Goal: Information Seeking & Learning: Find specific fact

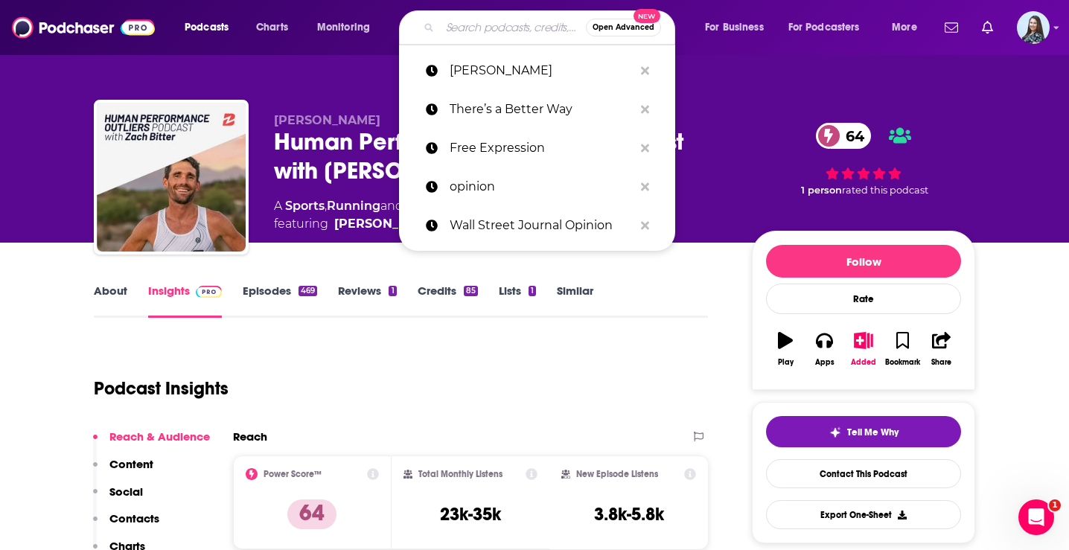
click at [452, 37] on input "Search podcasts, credits, & more..." at bounding box center [513, 28] width 146 height 24
click at [468, 142] on p "Free Expression" at bounding box center [542, 148] width 184 height 39
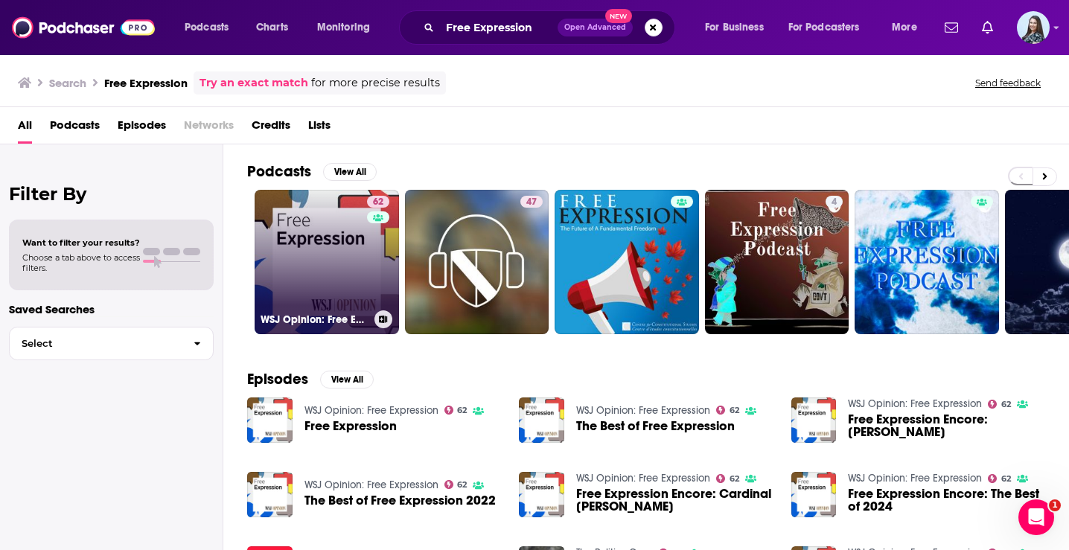
click at [355, 220] on link "62 WSJ Opinion: Free Expression" at bounding box center [327, 262] width 144 height 144
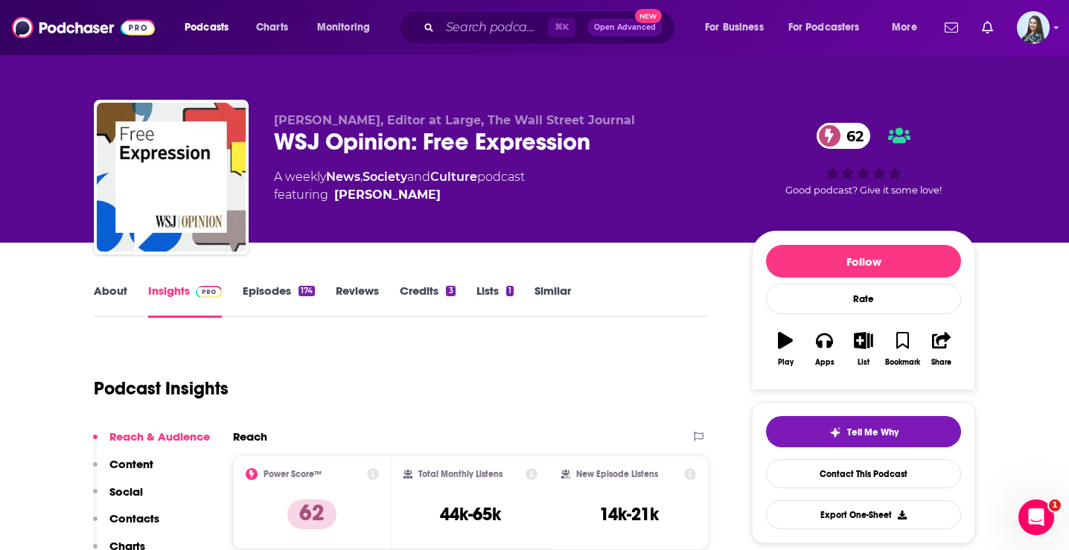
click at [422, 150] on div "WSJ Opinion: Free Expression 62" at bounding box center [501, 141] width 454 height 29
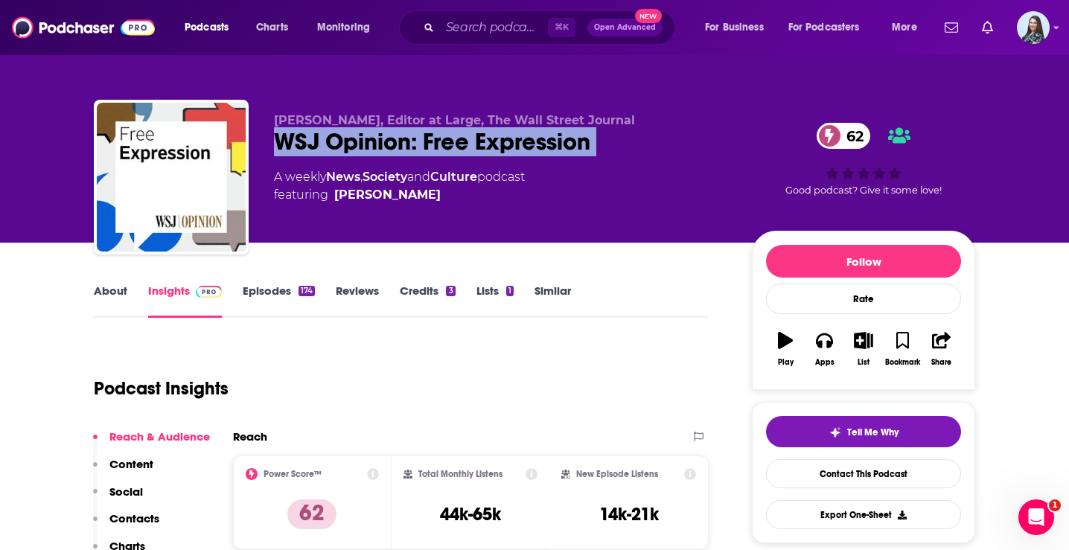
click at [422, 150] on div "WSJ Opinion: Free Expression 62" at bounding box center [501, 141] width 454 height 29
copy div "WSJ Opinion: Free Expression 62"
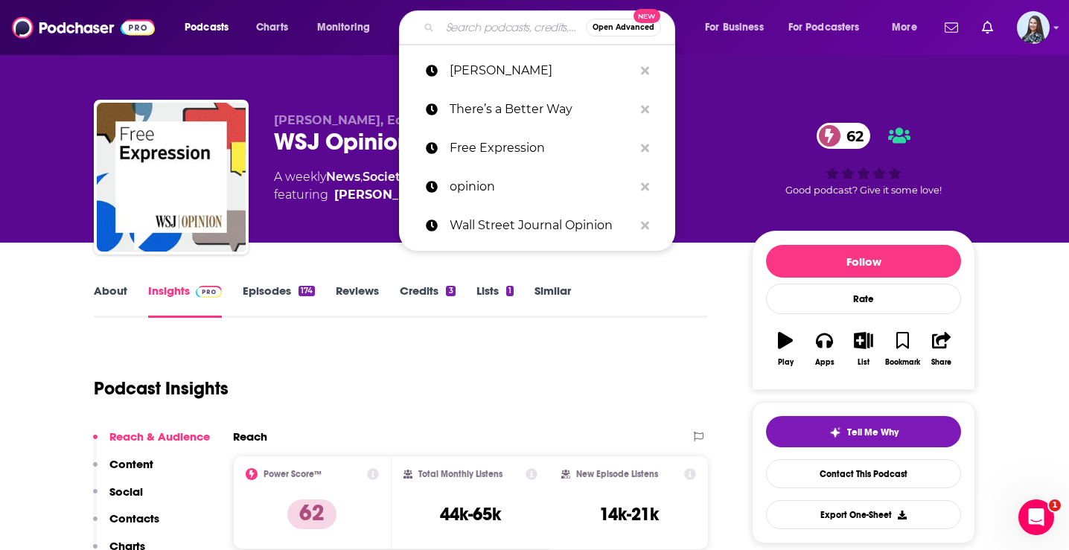
click at [517, 24] on input "Search podcasts, credits, & more..." at bounding box center [513, 28] width 146 height 24
paste input "Insights by Stanford"
type input "Insights by Stanford"
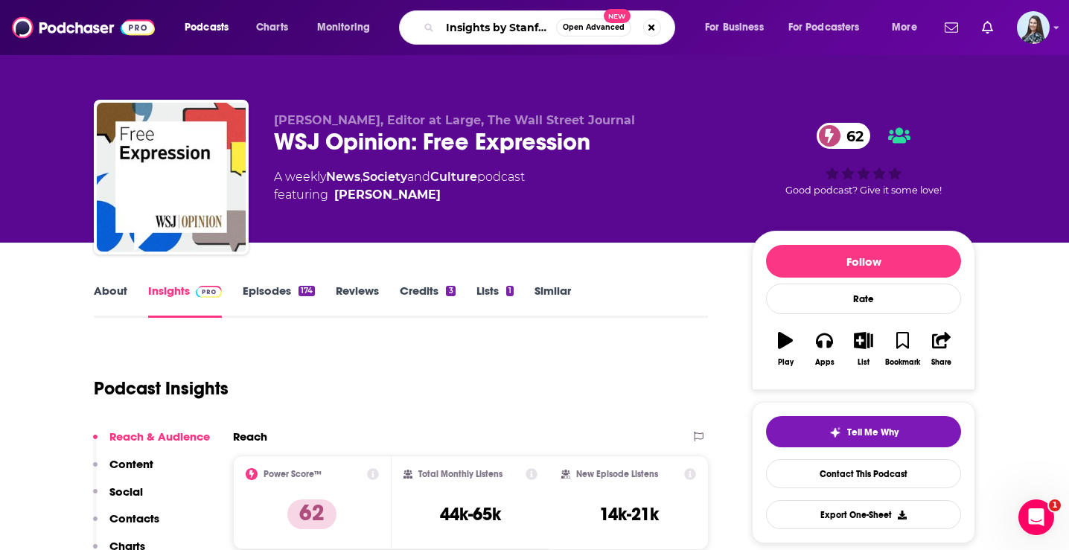
scroll to position [0, 7]
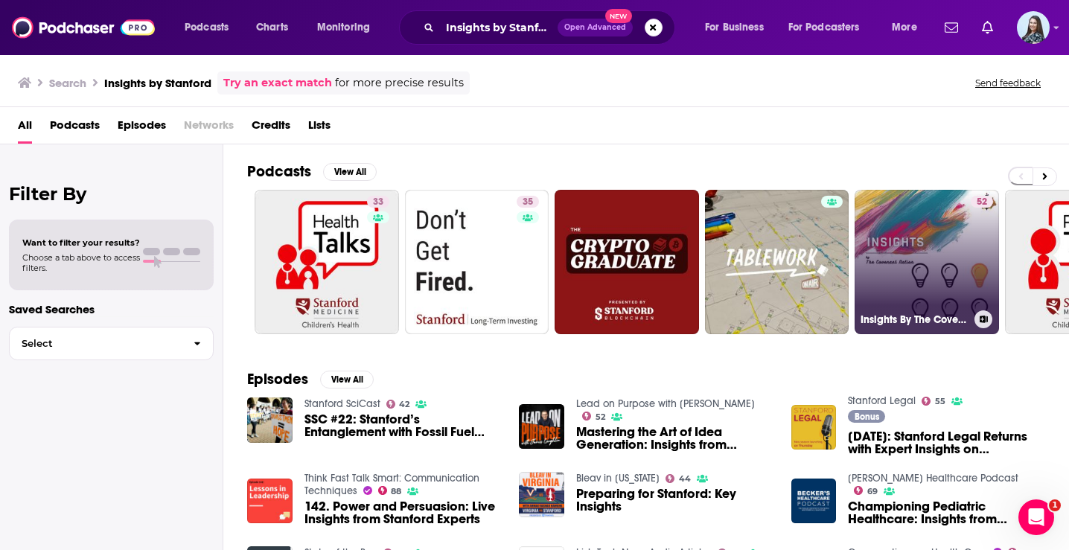
click at [886, 221] on link "52 Insights By The Covenant Nation" at bounding box center [926, 262] width 144 height 144
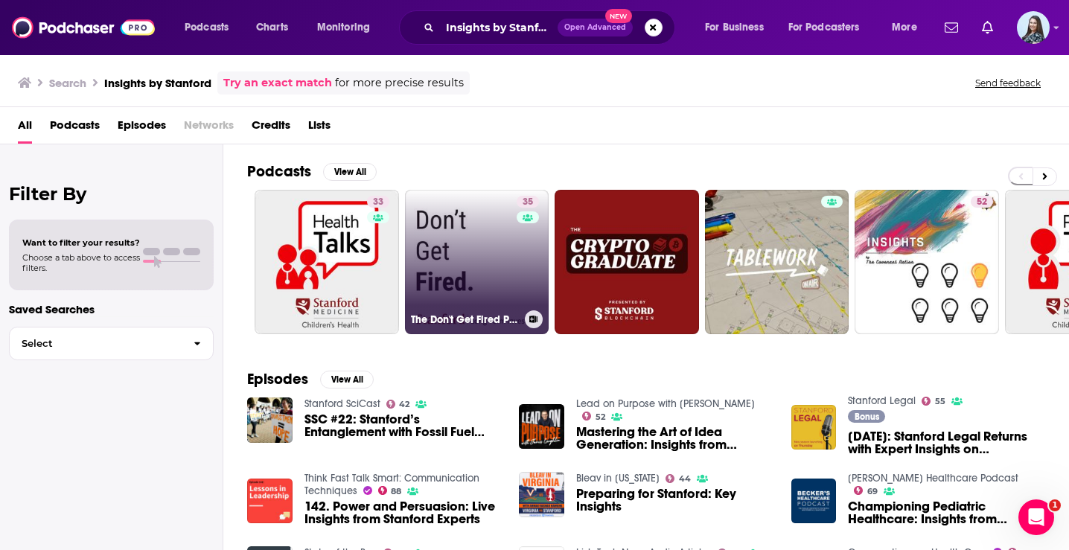
click at [470, 246] on link "35 The Don't Get Fired Podcast by Stanford Long-Term Investing" at bounding box center [477, 262] width 144 height 144
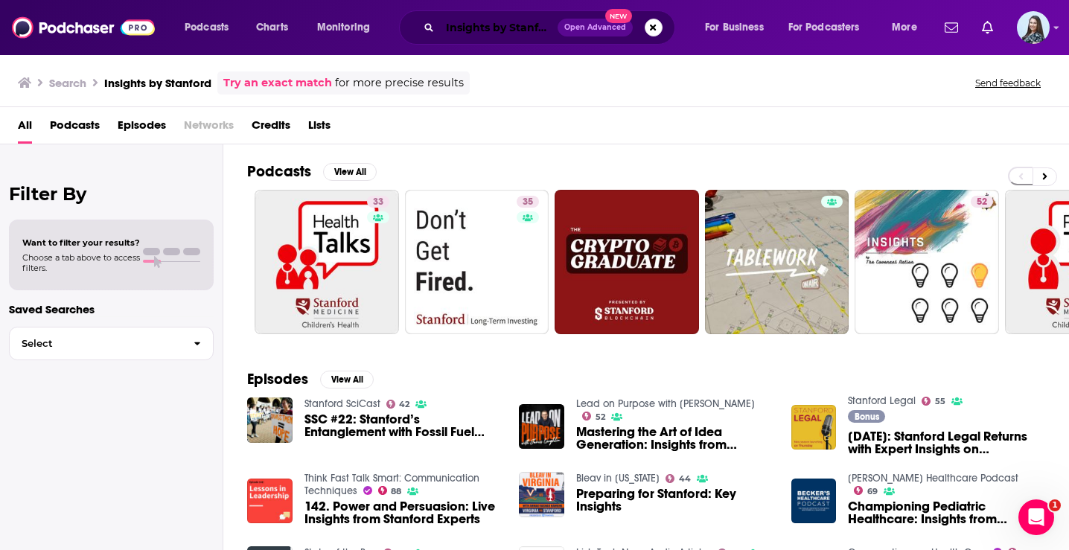
click at [525, 25] on input "Insights by Stanford" at bounding box center [499, 28] width 118 height 24
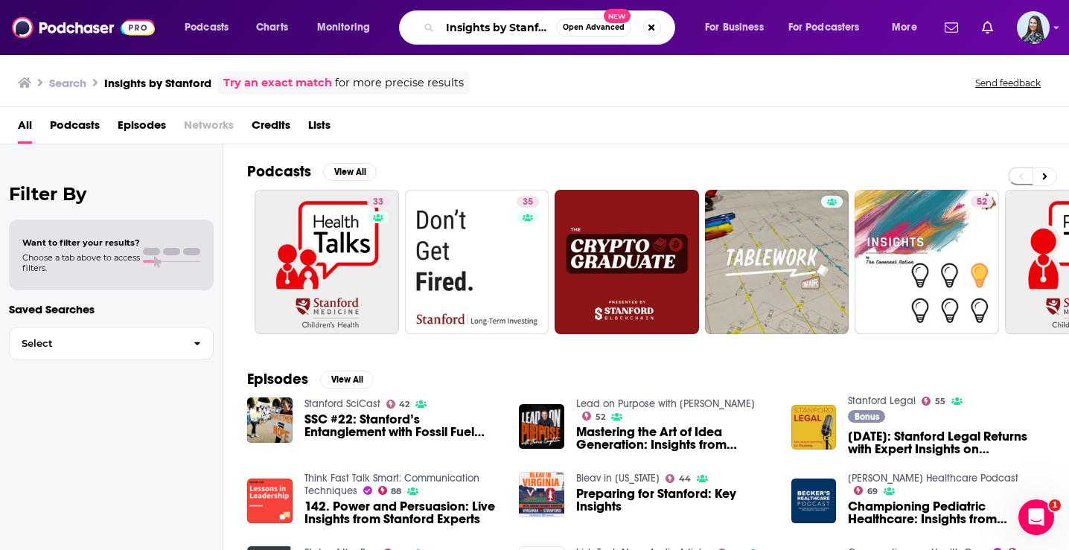
click at [525, 25] on input "Insights by Stanford" at bounding box center [498, 28] width 116 height 24
paste input "Working It"
type input "Working It"
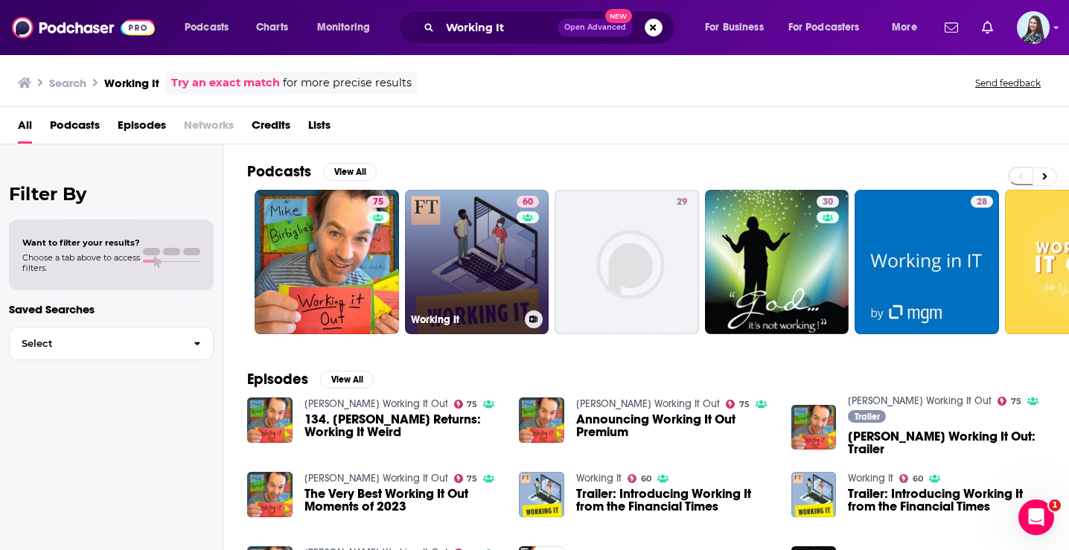
click at [495, 246] on link "60 Working It" at bounding box center [477, 262] width 144 height 144
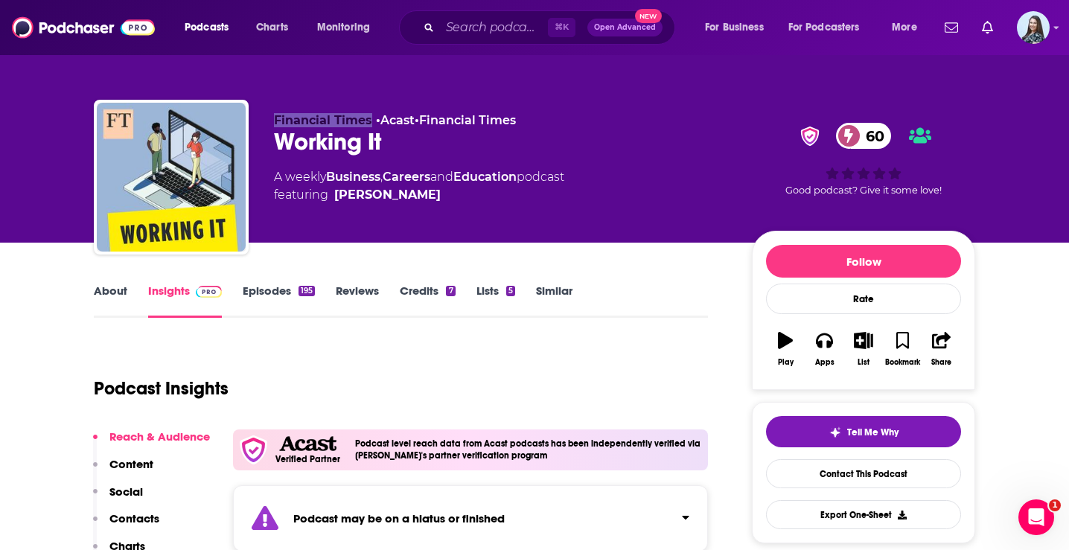
drag, startPoint x: 372, startPoint y: 122, endPoint x: 273, endPoint y: 119, distance: 99.0
click at [273, 119] on div "Financial Times • Acast • Financial Times Working It 60 A weekly Business , Car…" at bounding box center [534, 180] width 881 height 161
copy span "Financial Times"
click at [500, 19] on input "Search podcasts, credits, & more..." at bounding box center [494, 28] width 108 height 24
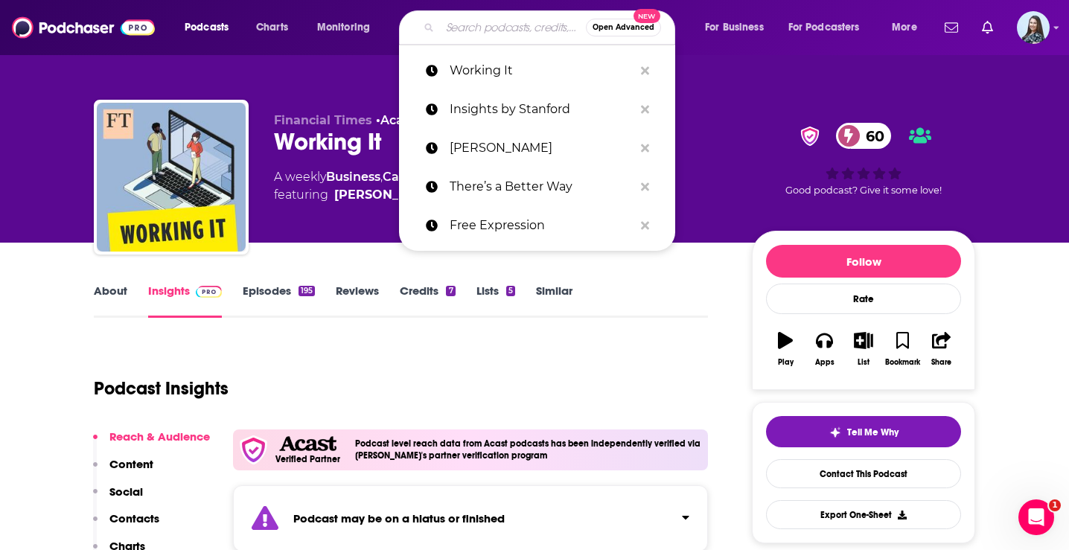
paste input "Thinkers and Ideas"
type input "Thinkers and Ideas"
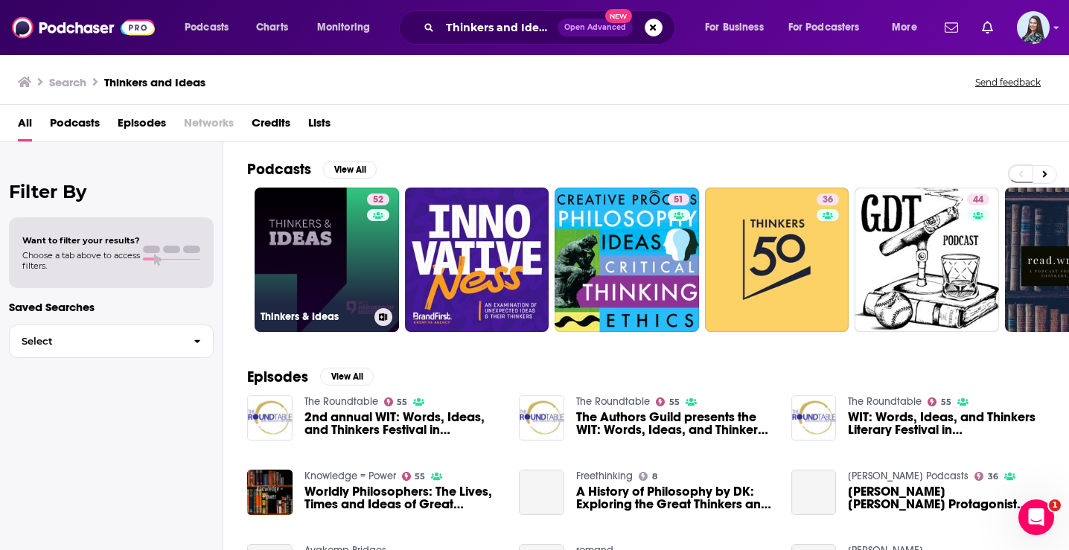
click at [359, 249] on link "52 Thinkers & Ideas" at bounding box center [327, 260] width 144 height 144
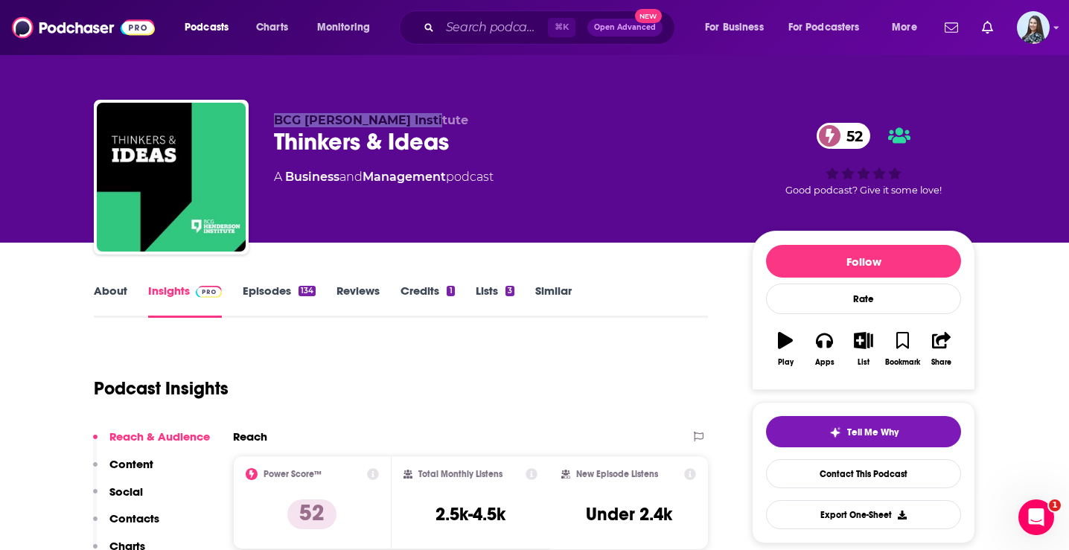
drag, startPoint x: 439, startPoint y: 121, endPoint x: 269, endPoint y: 121, distance: 169.7
click at [269, 121] on div "BCG [PERSON_NAME] Institute Thinkers & Ideas 52 A Business and Management podca…" at bounding box center [534, 180] width 881 height 161
copy span "BCG [PERSON_NAME] Institute"
click at [522, 14] on div "⌘ K Open Advanced New" at bounding box center [537, 27] width 276 height 34
click at [500, 26] on input "Search podcasts, credits, & more..." at bounding box center [494, 28] width 108 height 24
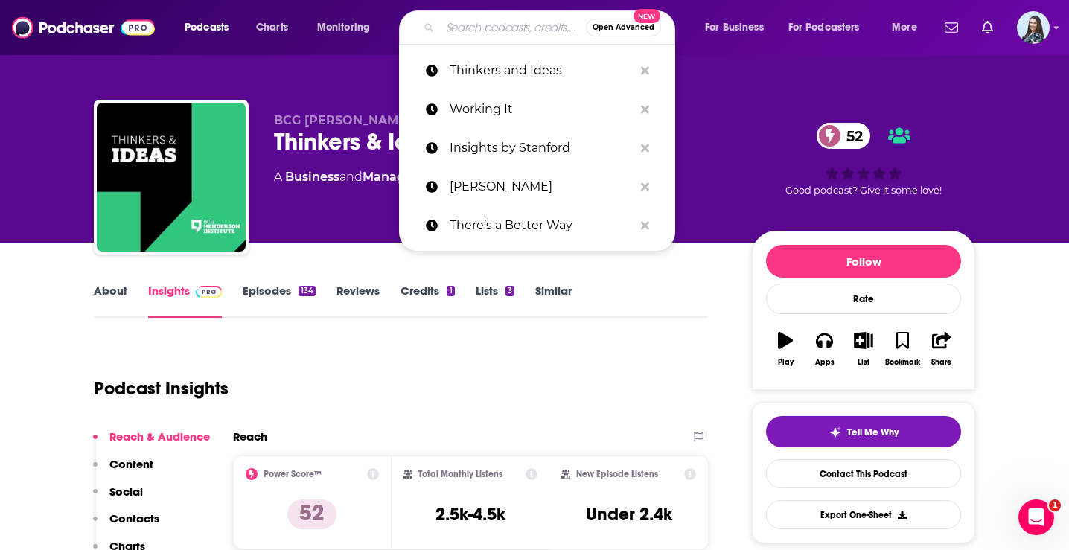
paste input "The So What"
type input "The So What"
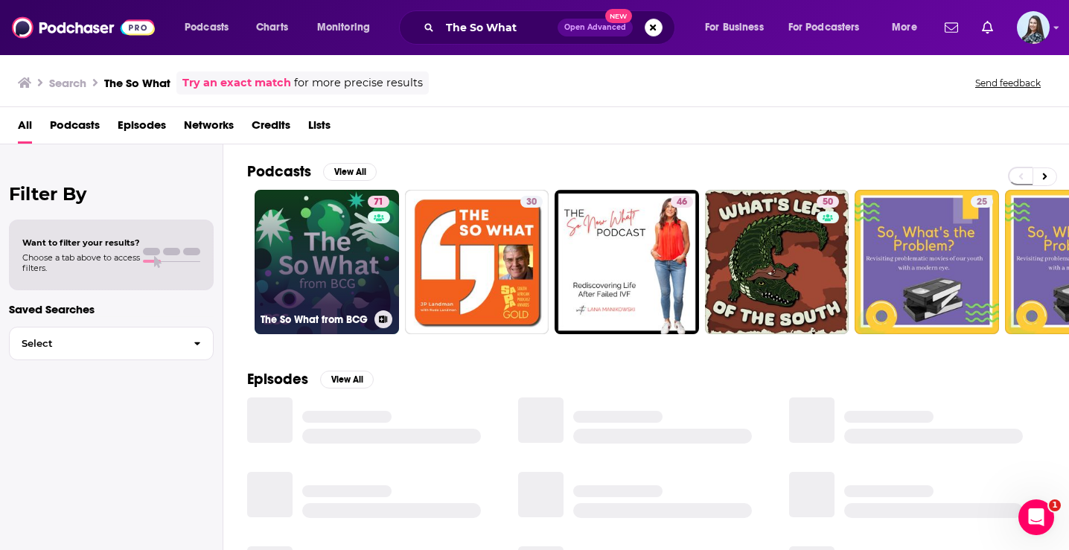
click at [345, 257] on link "71 The So What from BCG" at bounding box center [327, 262] width 144 height 144
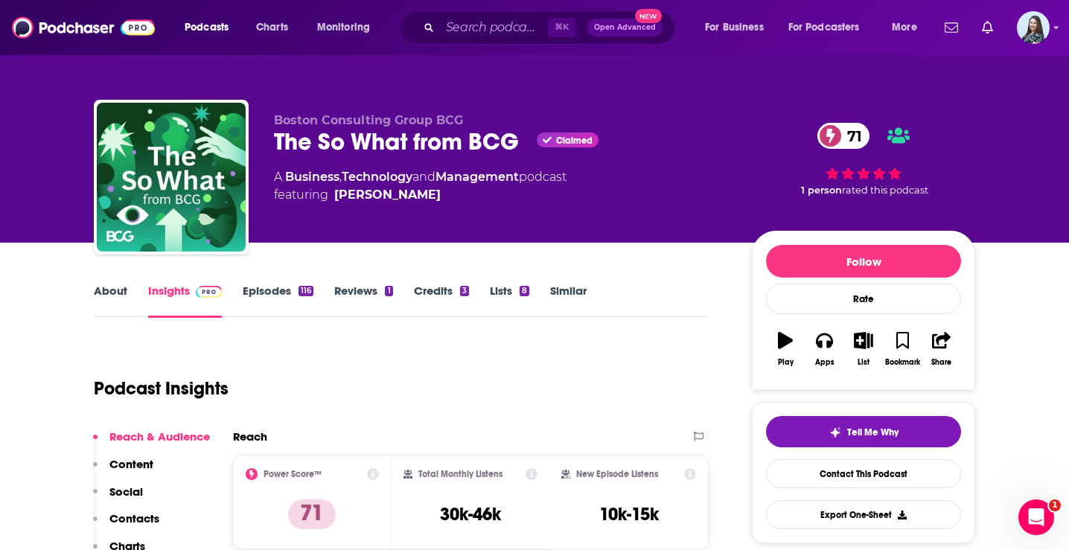
click at [111, 294] on link "About" at bounding box center [110, 301] width 33 height 34
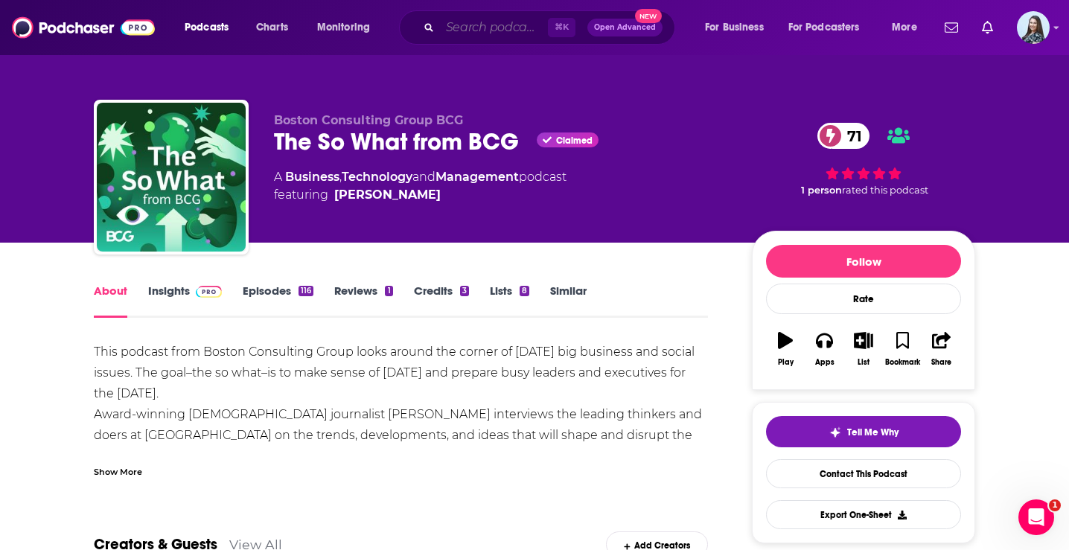
click at [499, 21] on input "Search podcasts, credits, & more..." at bounding box center [494, 28] width 108 height 24
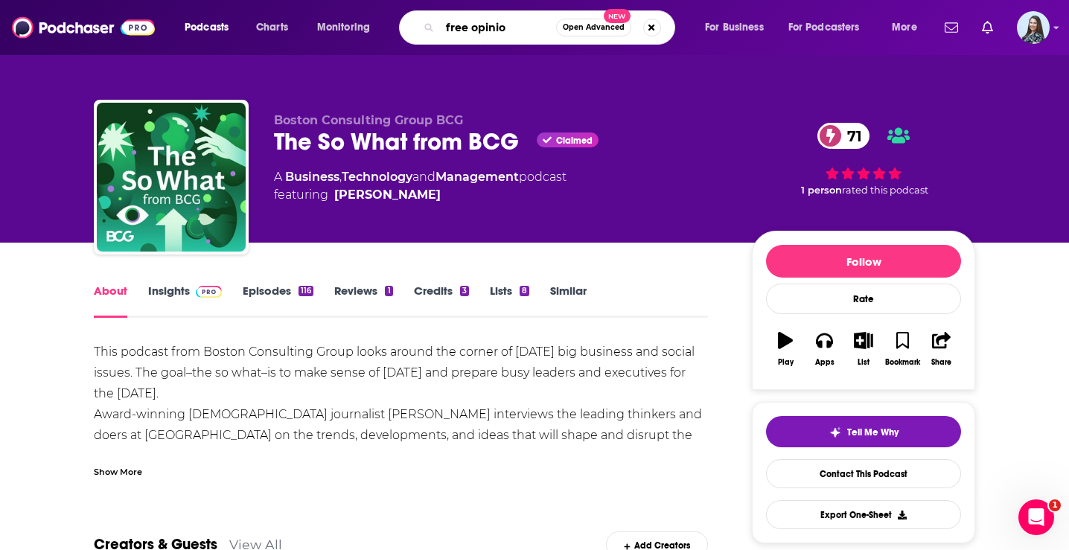
type input "free opinion"
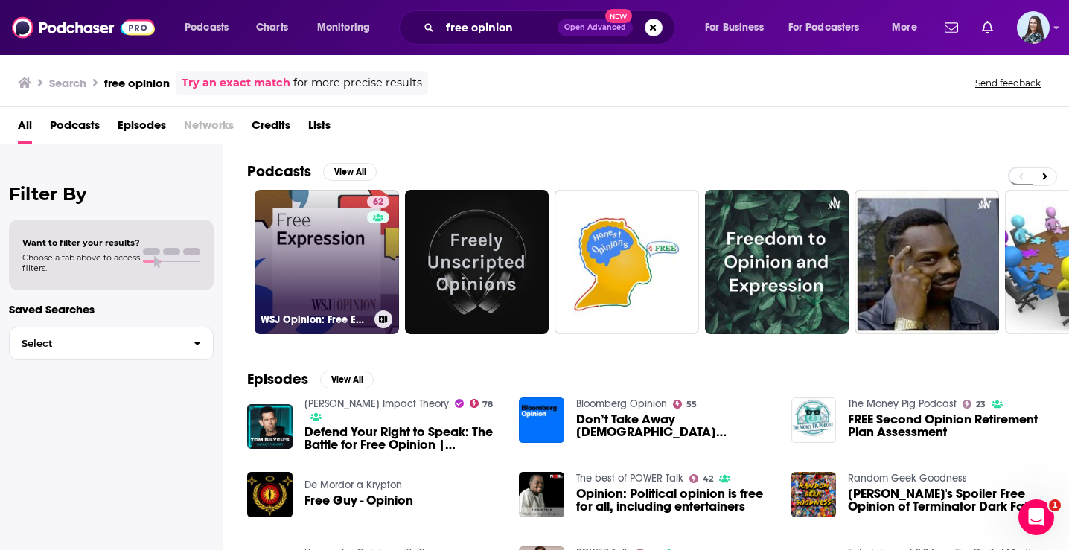
click at [307, 236] on link "62 WSJ Opinion: Free Expression" at bounding box center [327, 262] width 144 height 144
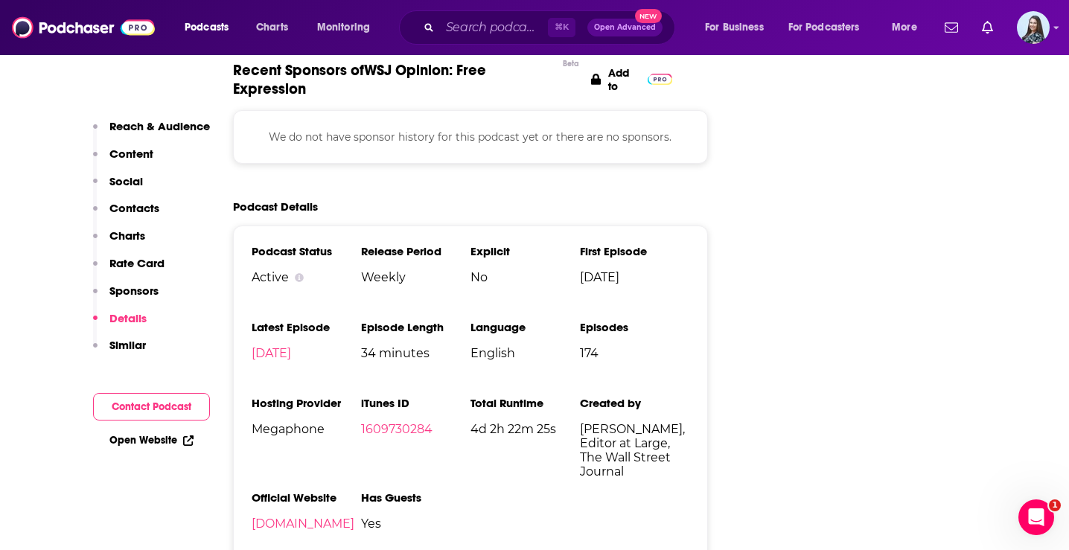
scroll to position [2468, 0]
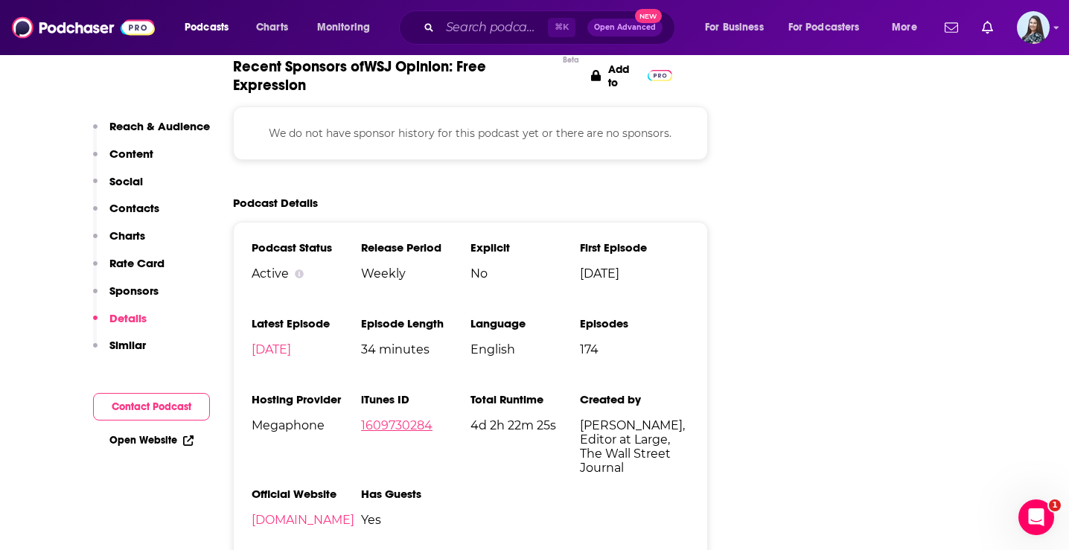
click at [405, 418] on link "1609730284" at bounding box center [396, 425] width 71 height 14
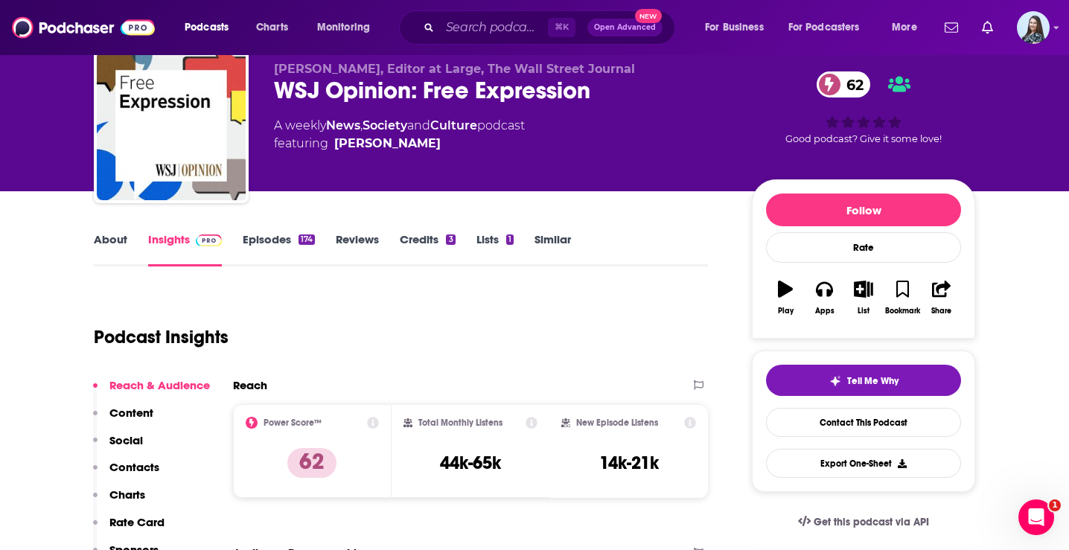
scroll to position [0, 0]
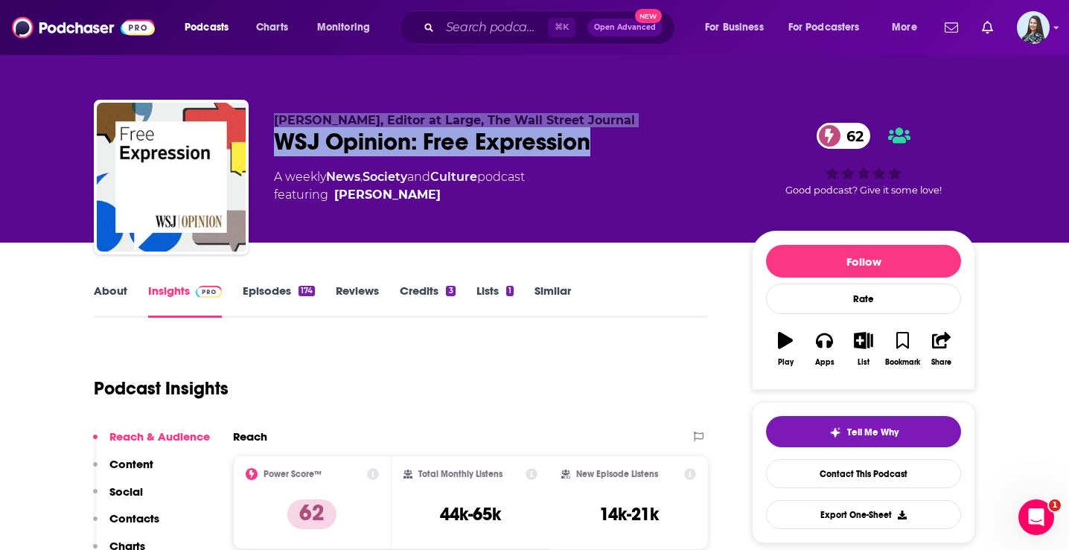
drag, startPoint x: 604, startPoint y: 141, endPoint x: 272, endPoint y: 114, distance: 332.3
click at [272, 114] on div "[PERSON_NAME], Editor at Large, The Wall Street Journal WSJ Opinion: Free Expre…" at bounding box center [534, 180] width 881 height 161
copy div "[PERSON_NAME], Editor at Large, The Wall Street Journal WSJ Opinion: Free Expre…"
click at [106, 290] on link "About" at bounding box center [110, 301] width 33 height 34
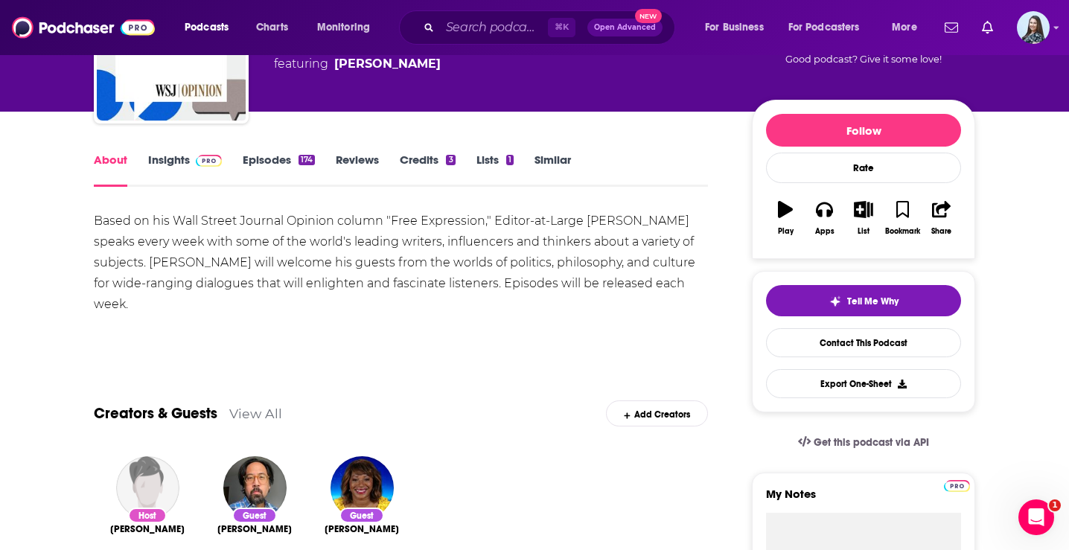
scroll to position [148, 0]
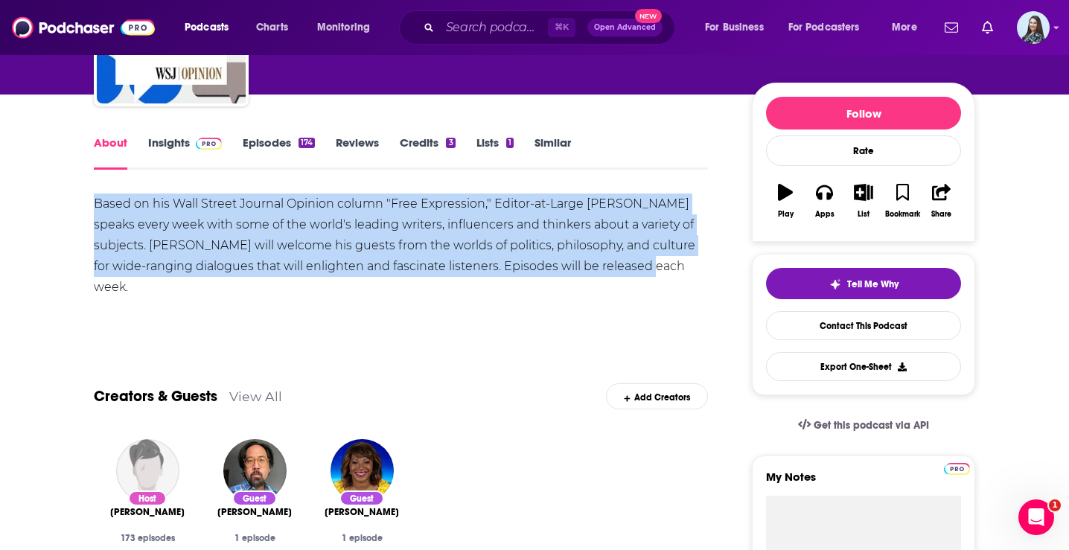
drag, startPoint x: 669, startPoint y: 266, endPoint x: 64, endPoint y: 208, distance: 607.8
copy div "Based on his Wall Street Journal Opinion column "Free Expression," Editor-at-La…"
click at [162, 146] on link "Insights" at bounding box center [185, 152] width 74 height 34
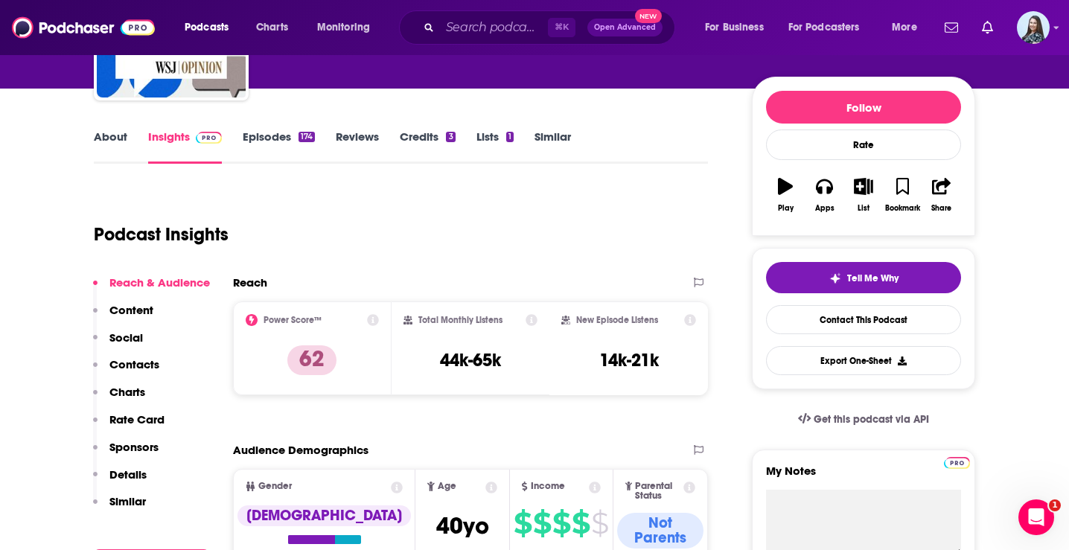
scroll to position [175, 0]
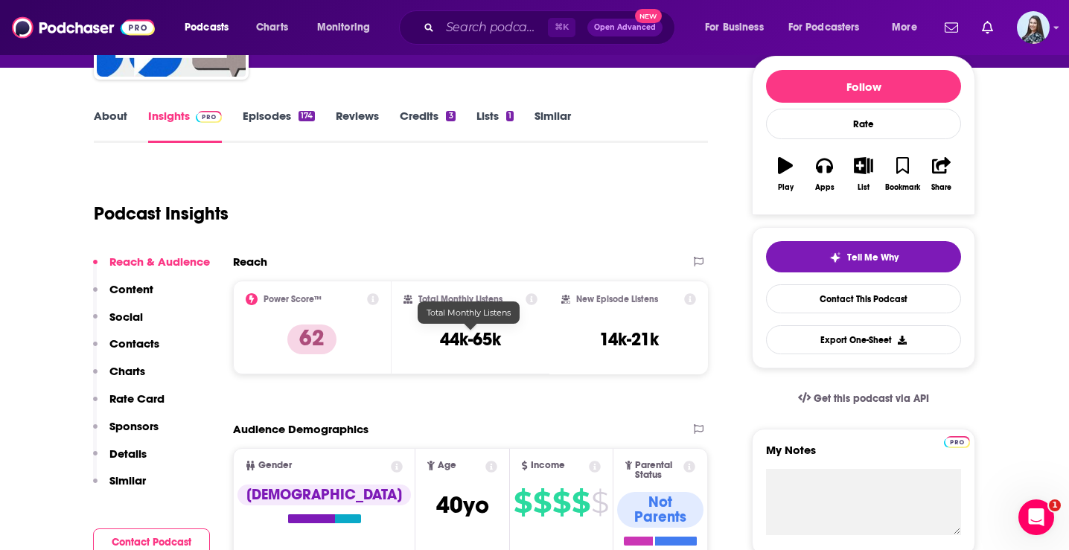
click at [501, 348] on h3 "44k-65k" at bounding box center [470, 339] width 61 height 22
click at [489, 346] on h3 "44k-65k" at bounding box center [470, 339] width 61 height 22
copy div "44k-65k"
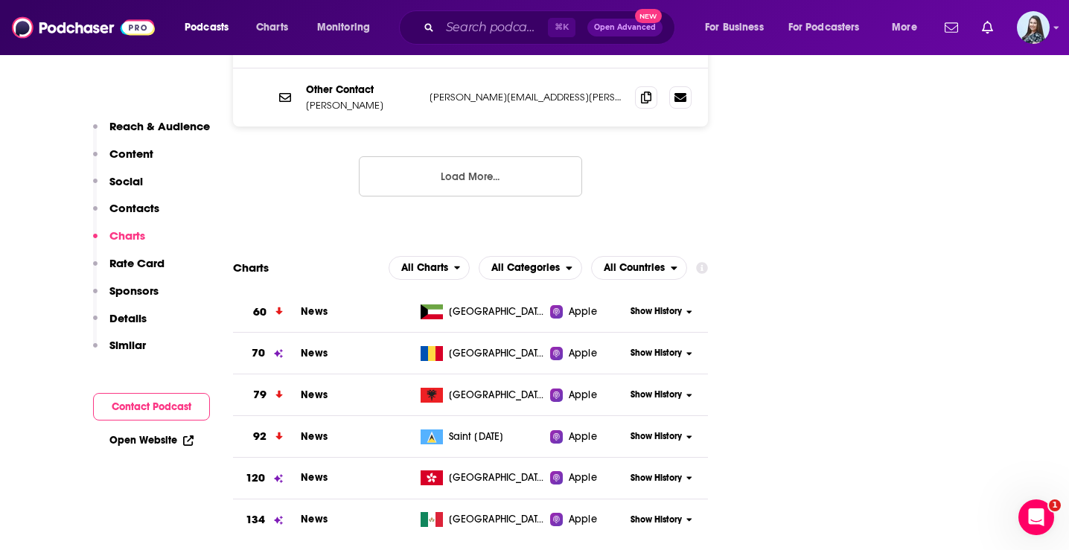
scroll to position [1830, 0]
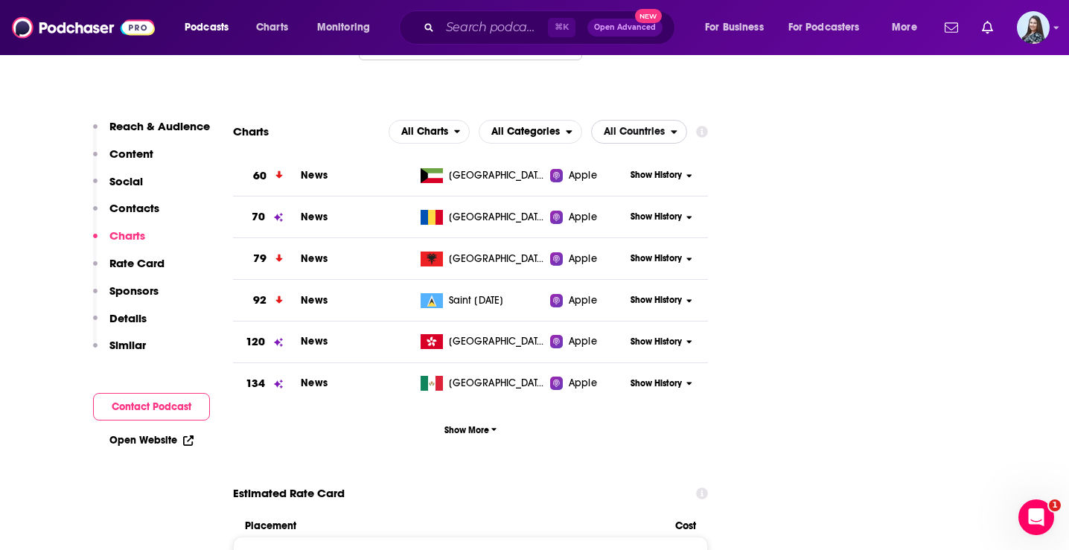
click at [623, 127] on span "All Countries" at bounding box center [634, 132] width 61 height 10
